Goal: Task Accomplishment & Management: Complete application form

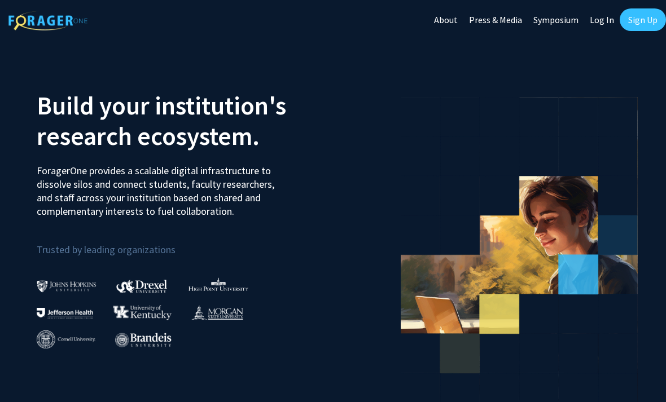
click at [650, 28] on link "Sign Up" at bounding box center [643, 19] width 46 height 23
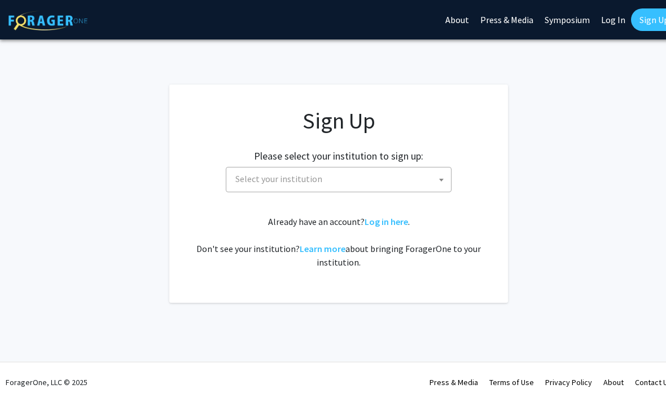
click at [310, 174] on span "Select your institution" at bounding box center [278, 178] width 87 height 11
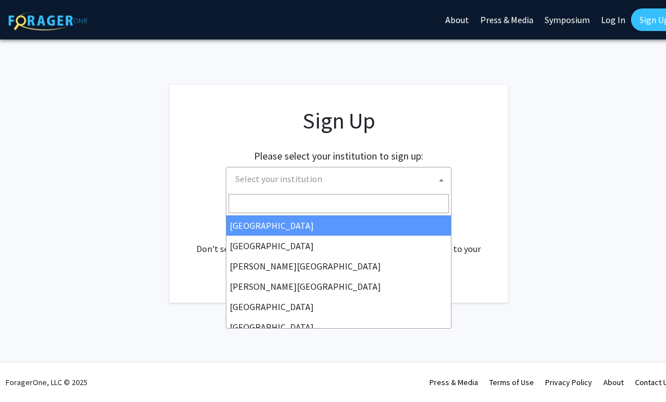
click at [325, 195] on input "Search" at bounding box center [339, 203] width 220 height 19
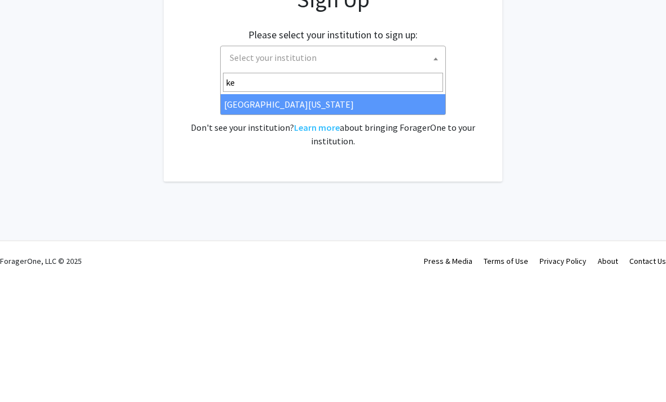
type input "[PERSON_NAME]"
select select "13"
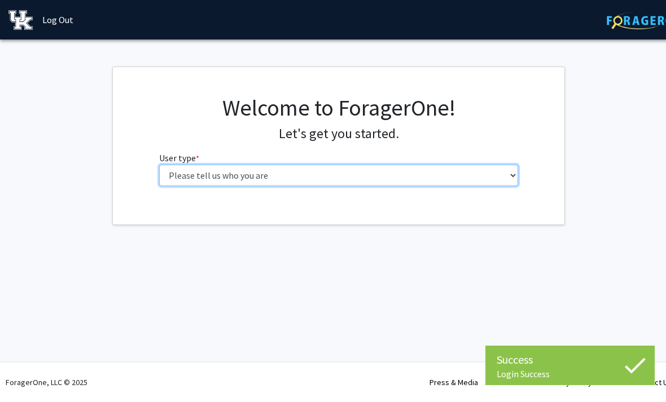
click at [478, 165] on select "Please tell us who you are Undergraduate Student Master's Student Doctoral Cand…" at bounding box center [339, 175] width 360 height 21
select select "1: undergrad"
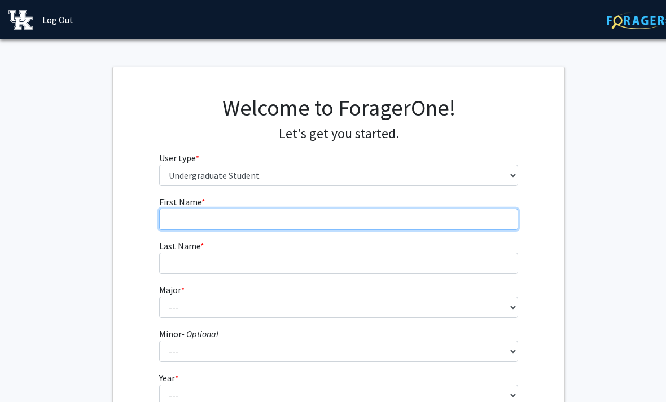
click at [349, 213] on input "First Name * required" at bounding box center [339, 219] width 360 height 21
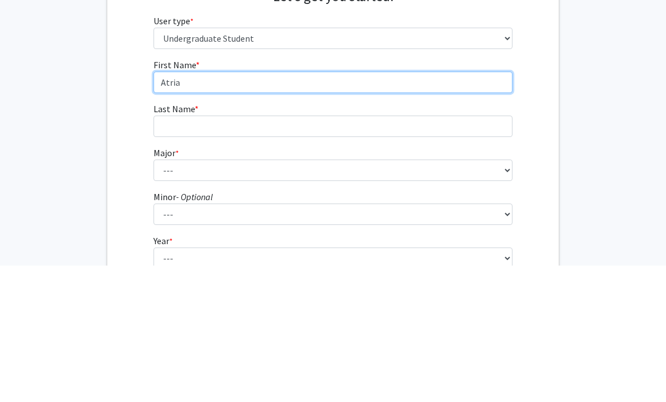
type input "Atria"
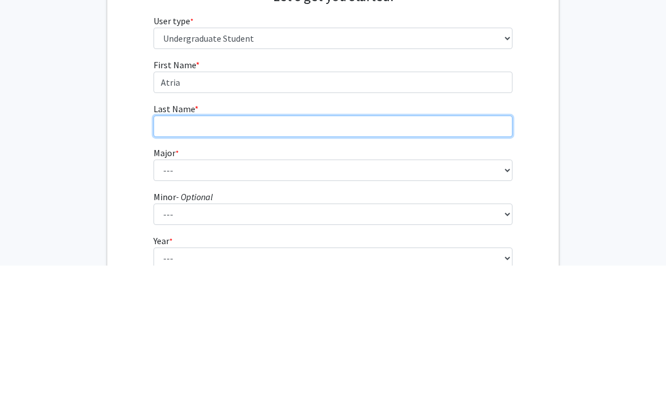
click at [367, 253] on input "Last Name * required" at bounding box center [334, 263] width 360 height 21
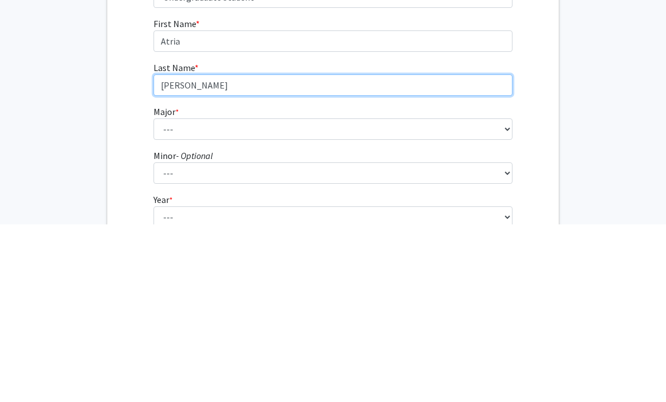
type input "[PERSON_NAME]"
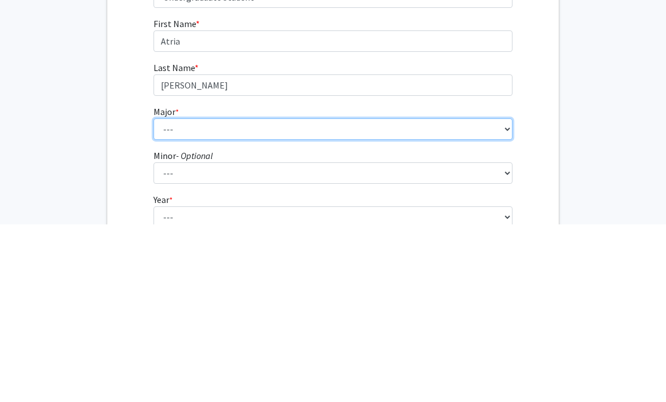
click at [349, 297] on select "--- Accounting Aerospace Engineering African American & Africana Studies Agricu…" at bounding box center [334, 307] width 360 height 21
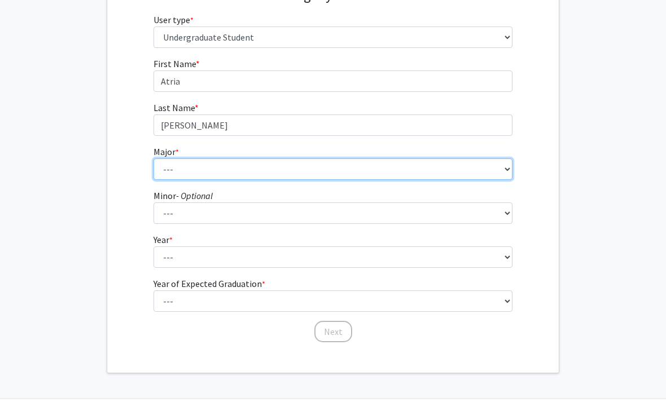
select select "4: 841"
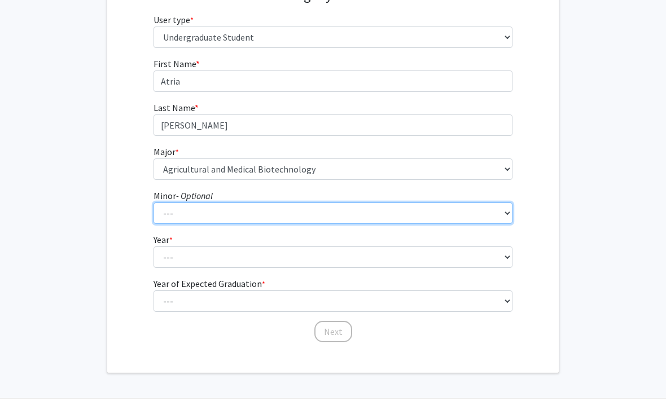
click at [379, 217] on select "--- African American & Africana Studies Agricultural Economics American Studies…" at bounding box center [334, 213] width 360 height 21
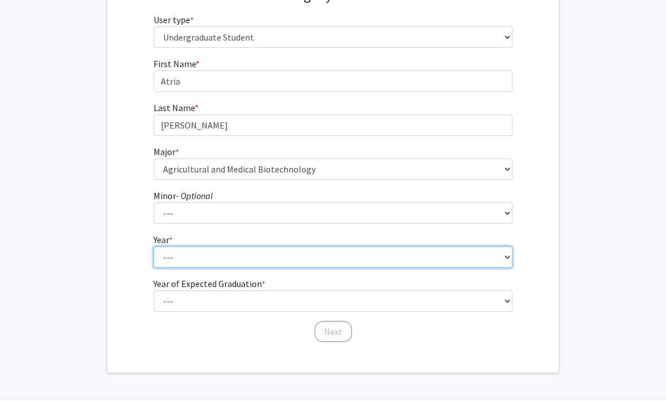
click at [440, 267] on select "--- First-year Sophomore Junior Senior Postbaccalaureate Certificate" at bounding box center [334, 257] width 360 height 21
click at [456, 261] on select "--- First-year Sophomore Junior Senior Postbaccalaureate Certificate" at bounding box center [334, 257] width 360 height 21
select select "1: first-year"
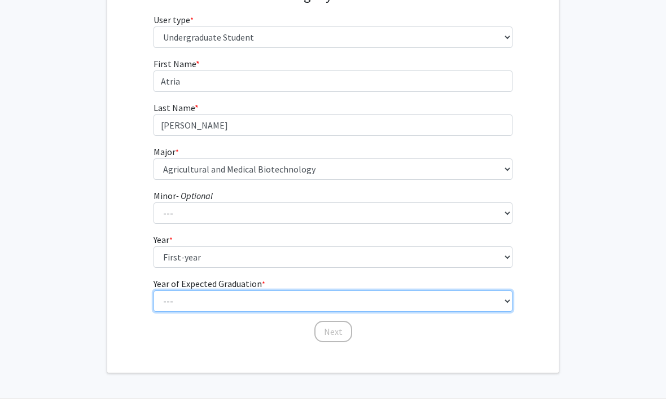
click at [449, 307] on select "--- 2025 2026 2027 2028 2029 2030 2031 2032 2033 2034" at bounding box center [334, 301] width 360 height 21
select select "5: 2029"
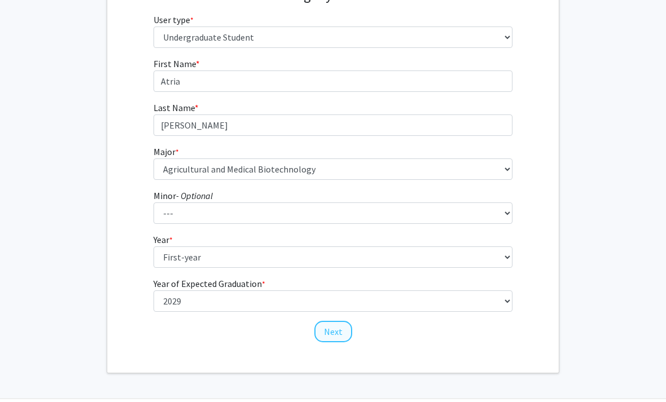
click at [331, 334] on button "Next" at bounding box center [333, 331] width 38 height 21
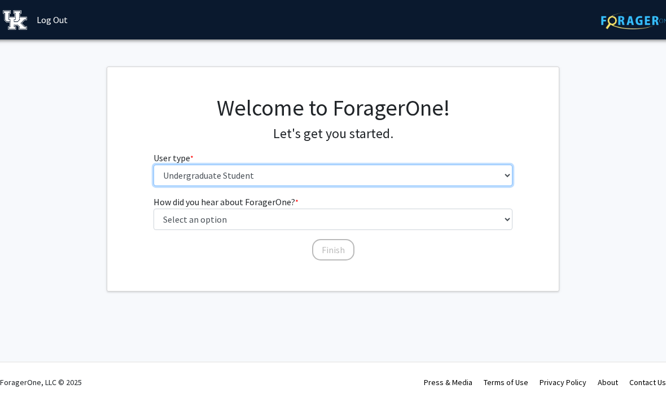
click at [458, 168] on select "Please tell us who you are Undergraduate Student Master's Student Doctoral Cand…" at bounding box center [334, 175] width 360 height 21
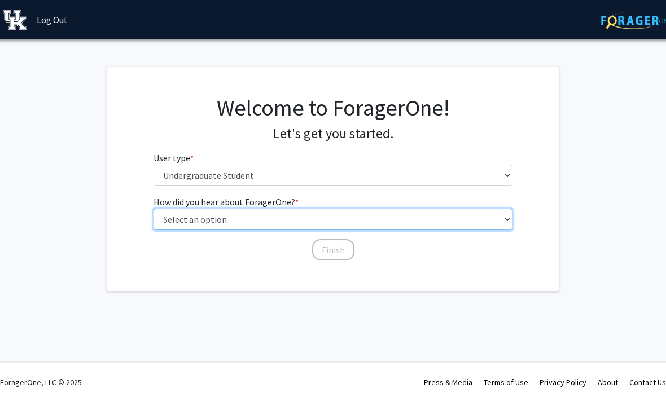
click at [482, 217] on select "Select an option Peer/student recommendation Faculty/staff recommendation Unive…" at bounding box center [334, 219] width 360 height 21
select select "1: peer_recommendation"
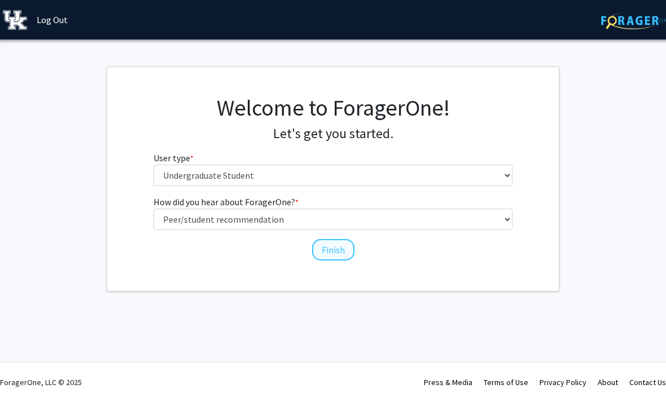
click at [341, 255] on button "Finish" at bounding box center [333, 249] width 42 height 21
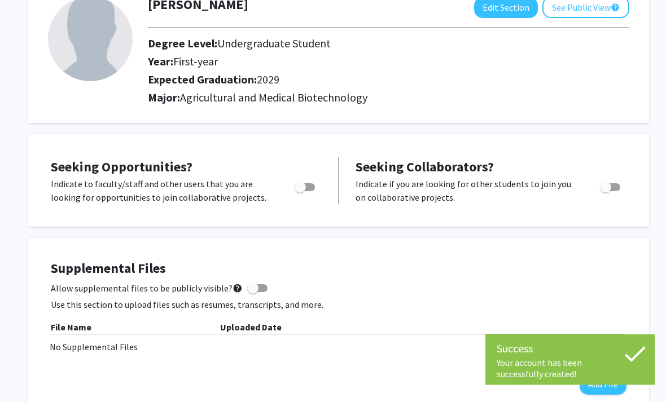
scroll to position [78, 0]
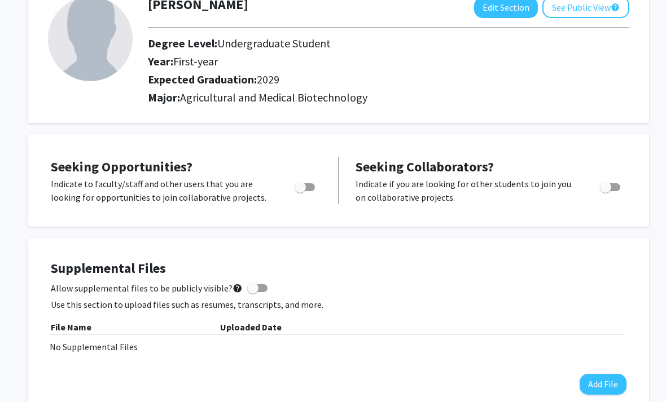
click at [303, 190] on span "Toggle" at bounding box center [300, 187] width 11 height 11
click at [300, 191] on input "Are you actively seeking opportunities?" at bounding box center [300, 191] width 1 height 1
checkbox input "true"
click at [606, 191] on span "Toggle" at bounding box center [605, 187] width 11 height 11
click at [606, 191] on input "Would you like to receive other student requests to work with you?" at bounding box center [605, 191] width 1 height 1
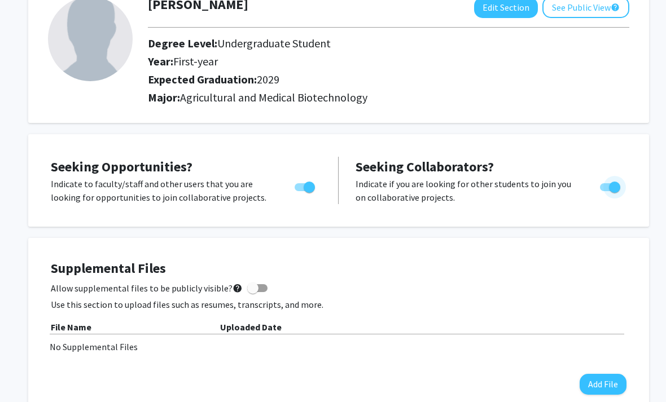
click at [614, 192] on label "Toggle" at bounding box center [608, 188] width 25 height 14
click at [606, 192] on input "Would you like to receive other student requests to work with you?" at bounding box center [605, 191] width 1 height 1
checkbox input "false"
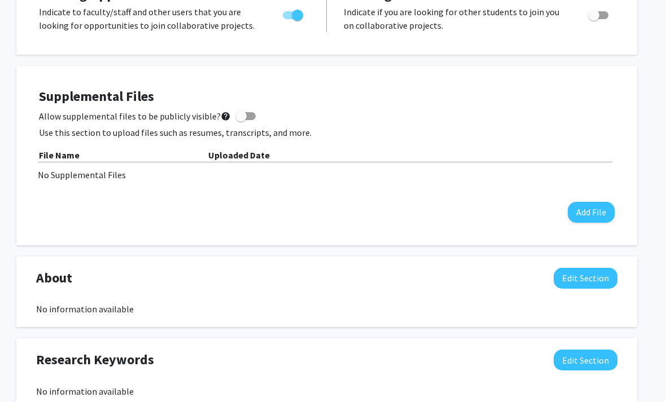
scroll to position [250, 11]
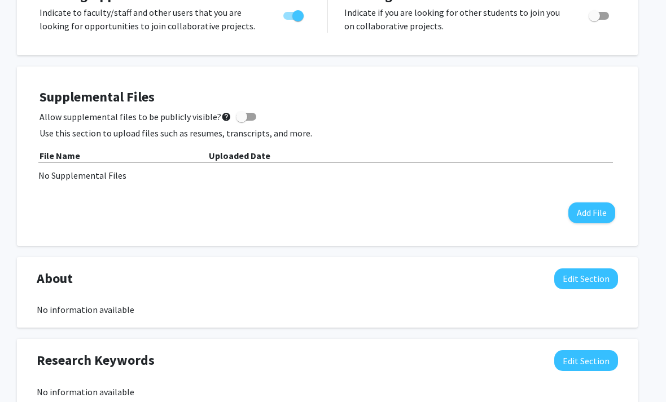
click at [292, 130] on p "Use this section to upload files such as resumes, transcripts, and more." at bounding box center [328, 133] width 576 height 14
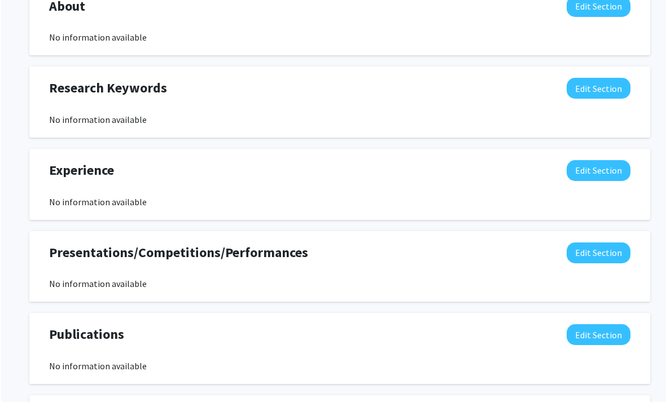
scroll to position [520, 1]
